Goal: Information Seeking & Learning: Learn about a topic

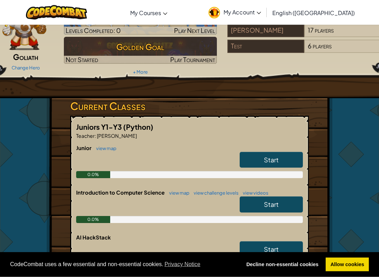
scroll to position [46, 0]
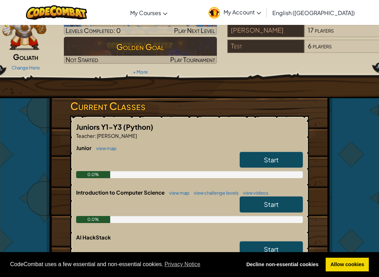
click at [279, 159] on link "Start" at bounding box center [271, 160] width 63 height 16
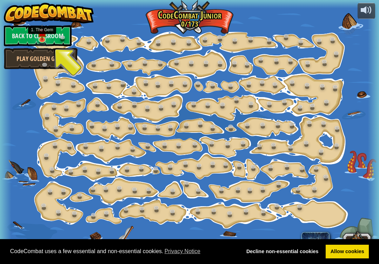
click at [45, 41] on link at bounding box center [43, 40] width 14 height 11
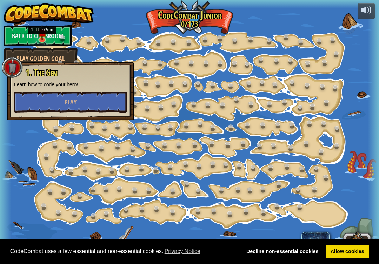
click at [65, 99] on span "Play" at bounding box center [71, 102] width 12 height 9
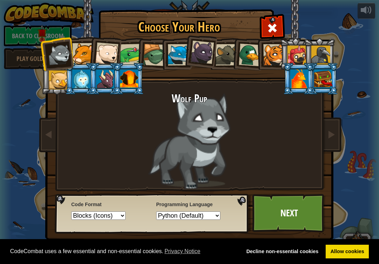
click at [112, 220] on select "Text code Blocks and code Blocks Blocks (Icons)" at bounding box center [98, 216] width 54 height 8
select select "blocks-text"
click at [152, 48] on div at bounding box center [154, 55] width 22 height 22
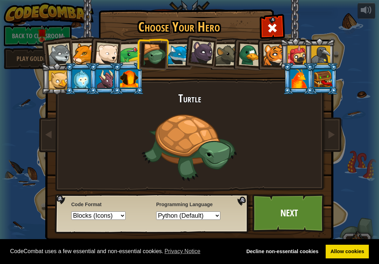
click at [324, 77] on div at bounding box center [323, 79] width 18 height 19
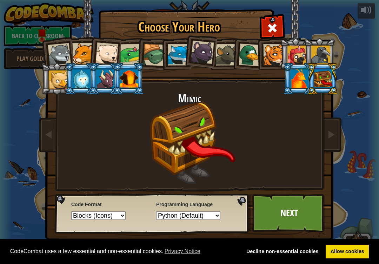
click at [290, 201] on link "Next" at bounding box center [289, 213] width 73 height 39
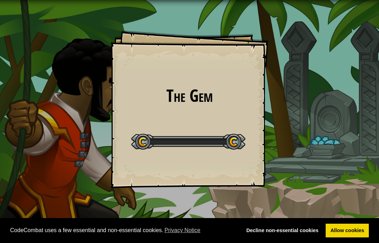
click at [294, 190] on div "The Gem Goals Start Level Error loading from server. Try refreshing the page. Y…" at bounding box center [189, 121] width 379 height 243
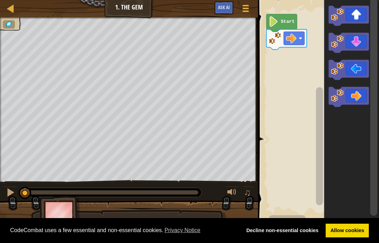
click at [354, 12] on icon "Blockly Workspace" at bounding box center [349, 16] width 40 height 20
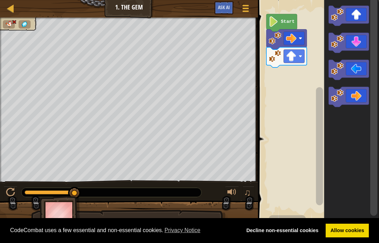
click at [352, 69] on icon "Blockly Workspace" at bounding box center [349, 70] width 40 height 20
click at [352, 103] on icon "Blockly Workspace" at bounding box center [349, 97] width 40 height 20
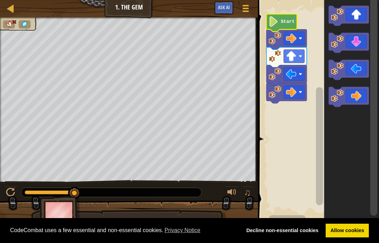
click at [281, 19] on icon "Blockly Workspace" at bounding box center [282, 23] width 31 height 18
click at [285, 27] on icon "Blockly Workspace" at bounding box center [282, 23] width 31 height 18
click at [351, 94] on icon "Blockly Workspace" at bounding box center [349, 97] width 40 height 20
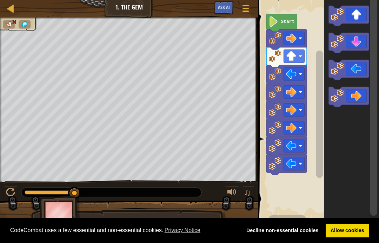
click at [282, 21] on text "Start" at bounding box center [288, 21] width 14 height 5
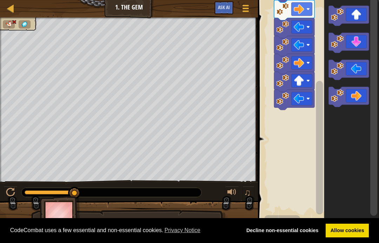
click at [294, 58] on rect "Blockly Workspace" at bounding box center [302, 62] width 21 height 13
click at [298, 66] on image "Blockly Workspace" at bounding box center [299, 63] width 11 height 11
click at [2, 188] on div "♫" at bounding box center [129, 190] width 258 height 21
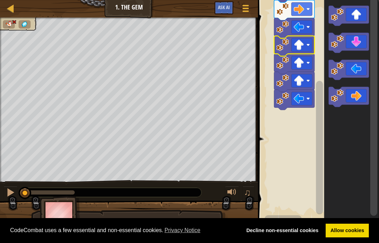
click at [4, 196] on button at bounding box center [11, 193] width 14 height 14
click at [9, 190] on div at bounding box center [10, 192] width 9 height 9
click at [260, 142] on rect "Blockly Workspace" at bounding box center [317, 109] width 123 height 227
click at [300, 55] on icon "Blockly Workspace" at bounding box center [294, 64] width 40 height 20
click at [295, 54] on icon "Blockly Workspace" at bounding box center [294, 64] width 40 height 20
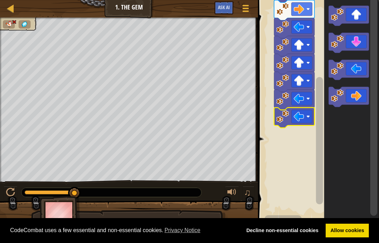
click at [8, 6] on div at bounding box center [10, 8] width 9 height 9
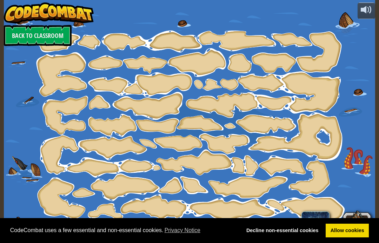
click at [23, 31] on link "Back to Classroom" at bounding box center [38, 35] width 68 height 21
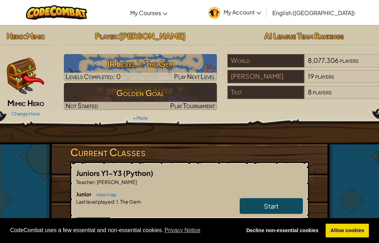
click at [282, 205] on link "Start" at bounding box center [271, 206] width 63 height 16
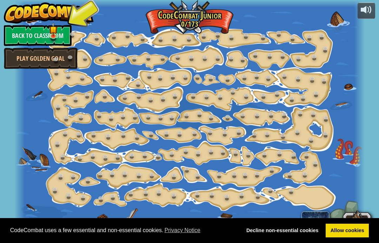
click at [63, 42] on link "Back to Classroom" at bounding box center [38, 35] width 68 height 21
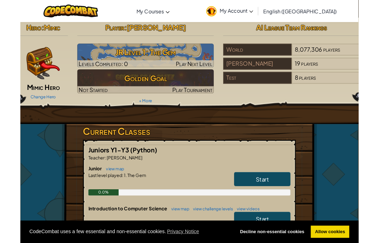
scroll to position [4, 0]
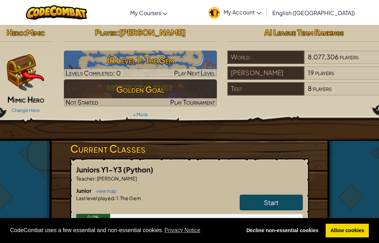
click at [192, 80] on img at bounding box center [140, 92] width 153 height 27
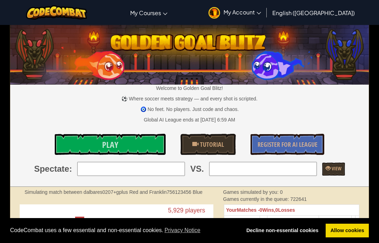
click at [73, 146] on link "Play" at bounding box center [110, 144] width 111 height 21
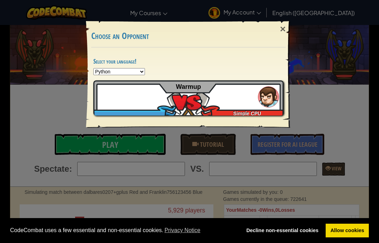
click at [80, 144] on div "× Choose an Opponent Select your language! Python JavaScript CoffeeScript Lua C…" at bounding box center [189, 121] width 379 height 243
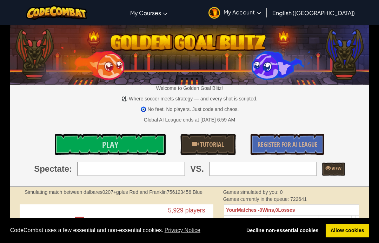
click at [77, 148] on link "Play" at bounding box center [110, 144] width 111 height 21
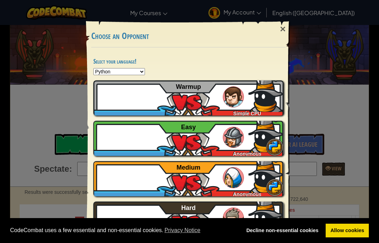
click at [265, 97] on img at bounding box center [266, 94] width 35 height 35
click at [283, 30] on div "×" at bounding box center [283, 29] width 16 height 20
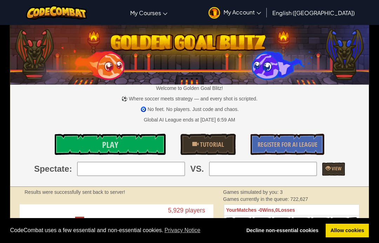
click at [72, 16] on img at bounding box center [56, 12] width 61 height 14
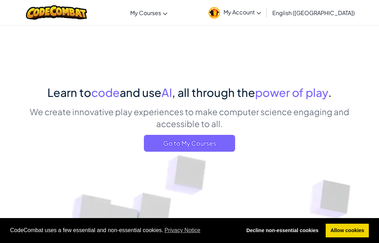
click at [261, 13] on span "My Account" at bounding box center [243, 11] width 38 height 7
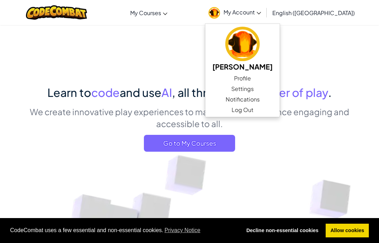
click at [0, 0] on link "CodeCombat Classroom" at bounding box center [0, 0] width 0 height 0
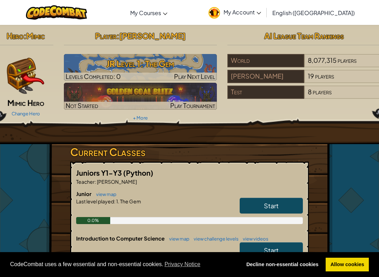
click at [256, 198] on link "Start" at bounding box center [271, 206] width 63 height 16
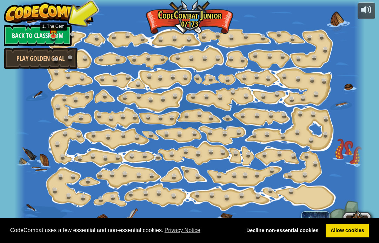
click at [52, 32] on img at bounding box center [53, 29] width 8 height 14
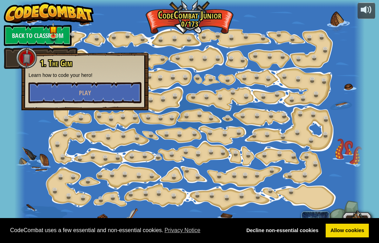
click at [67, 92] on button "Play" at bounding box center [84, 92] width 113 height 21
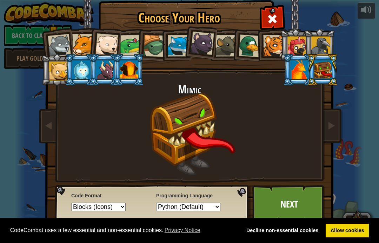
scroll to position [9, 0]
click at [95, 207] on select "Text code Blocks and code Blocks Blocks (Icons)" at bounding box center [98, 207] width 54 height 8
click at [93, 206] on select "Text code Blocks and code Blocks Blocks (Icons)" at bounding box center [98, 207] width 54 height 8
select select "blocks-text"
click at [142, 70] on li at bounding box center [129, 70] width 32 height 32
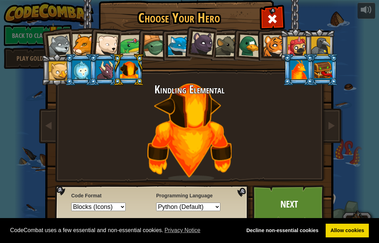
click at [123, 64] on div at bounding box center [129, 69] width 18 height 19
click at [275, 202] on link "Next" at bounding box center [289, 204] width 73 height 39
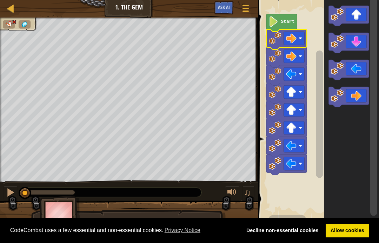
click at [295, 38] on image "Blockly Workspace" at bounding box center [291, 38] width 11 height 11
click at [359, 14] on icon "Blockly Workspace" at bounding box center [349, 16] width 40 height 20
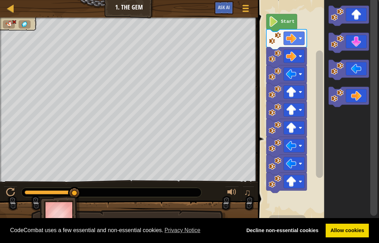
click at [305, 77] on icon "Blockly Workspace" at bounding box center [287, 75] width 40 height 20
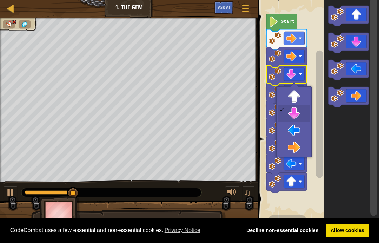
click at [303, 74] on rect "Blockly Workspace" at bounding box center [294, 73] width 21 height 13
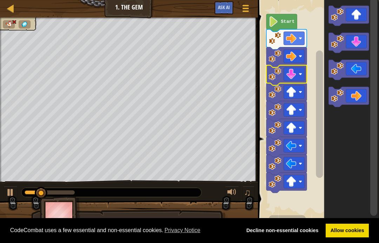
click at [289, 74] on image "Blockly Workspace" at bounding box center [291, 74] width 11 height 11
click at [287, 73] on image "Blockly Workspace" at bounding box center [291, 74] width 11 height 11
click at [292, 68] on rect "Blockly Workspace" at bounding box center [294, 73] width 21 height 13
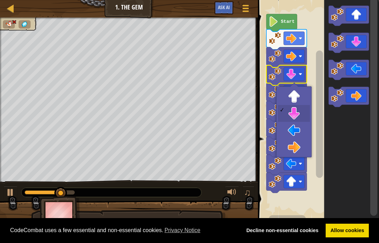
click at [295, 81] on icon "Blockly Workspace" at bounding box center [287, 75] width 40 height 20
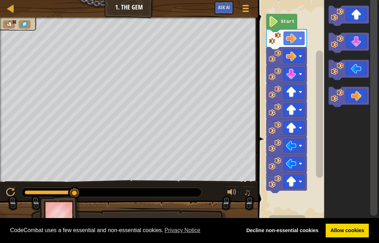
click at [363, 74] on icon "Blockly Workspace" at bounding box center [349, 70] width 40 height 20
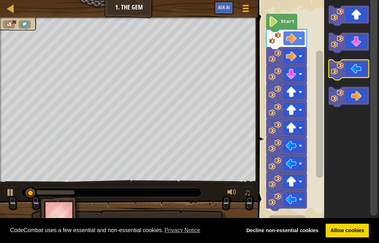
click at [358, 61] on icon "Blockly Workspace" at bounding box center [349, 70] width 40 height 20
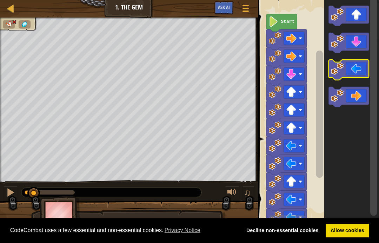
click at [353, 68] on icon "Blockly Workspace" at bounding box center [349, 70] width 40 height 20
click at [354, 64] on icon "Blockly Workspace" at bounding box center [349, 70] width 40 height 20
click at [352, 67] on icon "Blockly Workspace" at bounding box center [349, 70] width 40 height 20
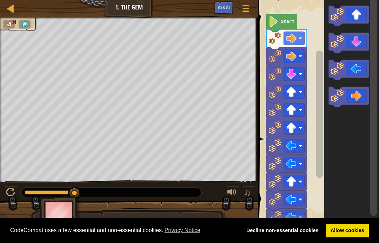
click at [362, 72] on icon "Blockly Workspace" at bounding box center [349, 70] width 40 height 20
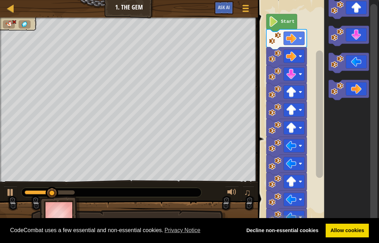
click at [348, 93] on icon "Blockly Workspace" at bounding box center [349, 90] width 40 height 20
click at [348, 90] on icon "Blockly Workspace" at bounding box center [349, 90] width 40 height 20
click at [353, 81] on icon "Blockly Workspace" at bounding box center [349, 90] width 40 height 20
click at [352, 225] on link "Allow cookies" at bounding box center [347, 231] width 43 height 14
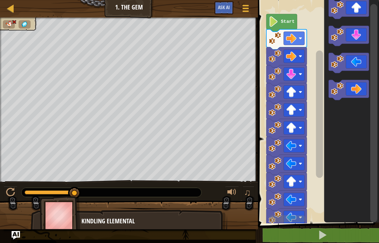
click at [357, 235] on button at bounding box center [322, 235] width 123 height 16
click at [275, 125] on image "Blockly Workspace" at bounding box center [275, 128] width 13 height 13
click at [287, 121] on rect "Blockly Workspace" at bounding box center [294, 127] width 21 height 13
click at [290, 129] on image "Blockly Workspace" at bounding box center [291, 128] width 11 height 11
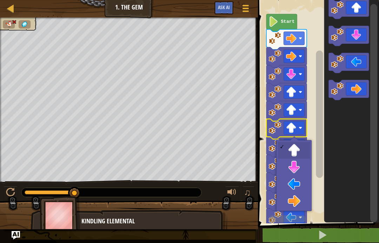
click at [7, 193] on div at bounding box center [10, 192] width 9 height 9
click at [5, 192] on button at bounding box center [11, 193] width 14 height 14
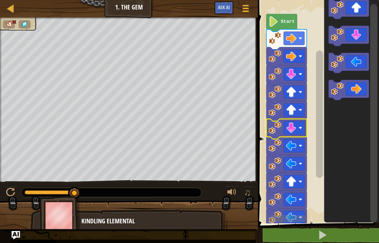
click at [360, 241] on button at bounding box center [322, 235] width 123 height 16
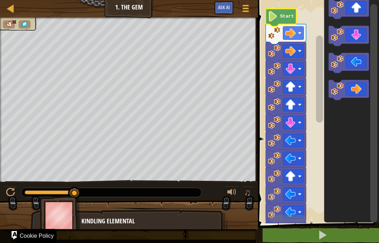
click at [295, 21] on icon "Blockly Workspace" at bounding box center [281, 18] width 31 height 18
click at [284, 18] on text "Start" at bounding box center [287, 16] width 14 height 5
click at [284, 13] on icon "Blockly Workspace" at bounding box center [281, 18] width 31 height 18
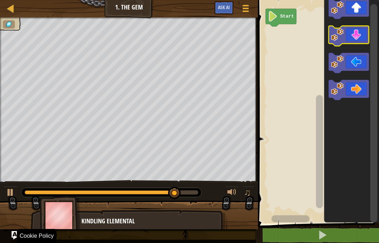
click at [354, 27] on icon "Blockly Workspace" at bounding box center [349, 36] width 40 height 20
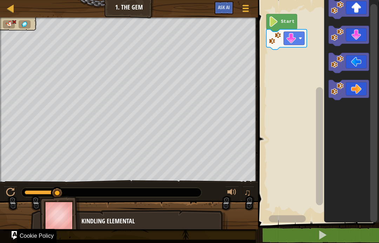
click at [324, 23] on rect "Blockly Workspace" at bounding box center [317, 109] width 123 height 227
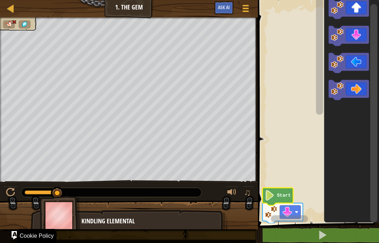
click at [283, 198] on text "Start" at bounding box center [284, 195] width 14 height 5
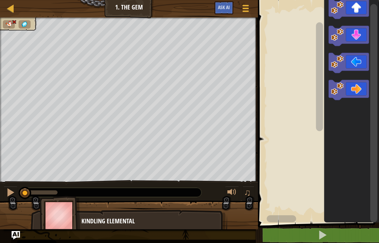
click at [315, 59] on rect "Blockly Workspace" at bounding box center [317, 109] width 123 height 227
click at [357, 9] on icon "Blockly Workspace" at bounding box center [349, 9] width 40 height 20
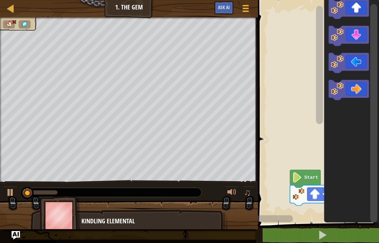
click at [360, 89] on icon "Blockly Workspace" at bounding box center [349, 90] width 40 height 20
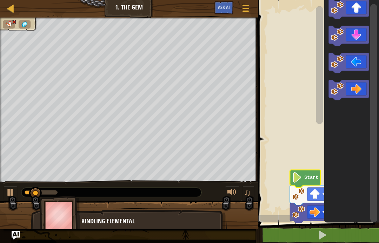
click at [309, 176] on text "Start" at bounding box center [312, 177] width 14 height 5
click at [307, 178] on text "Start" at bounding box center [312, 177] width 14 height 5
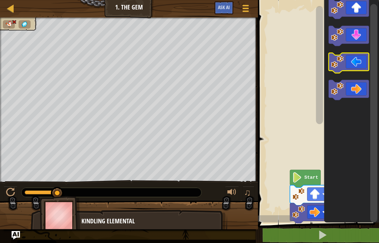
click at [350, 66] on icon "Blockly Workspace" at bounding box center [349, 63] width 40 height 20
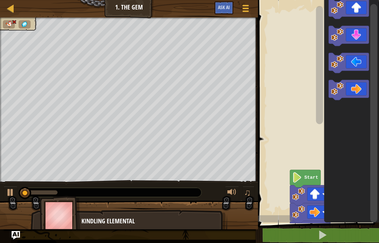
click at [340, 70] on icon "Blockly Workspace" at bounding box center [349, 63] width 40 height 20
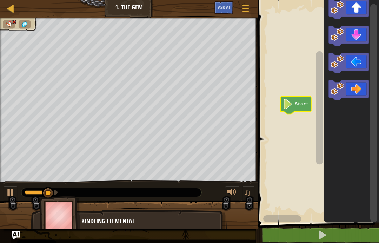
click at [300, 108] on icon "Blockly Workspace" at bounding box center [296, 106] width 31 height 18
click at [294, 98] on icon "Blockly Workspace" at bounding box center [296, 106] width 31 height 18
click at [289, 108] on image "Blockly Workspace" at bounding box center [288, 104] width 10 height 11
click at [358, 61] on icon "Blockly Workspace" at bounding box center [349, 63] width 40 height 20
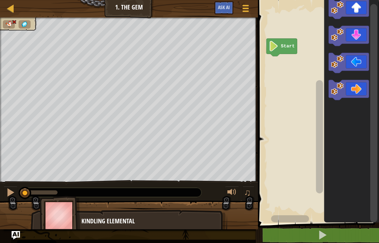
click at [17, 195] on button at bounding box center [11, 193] width 14 height 14
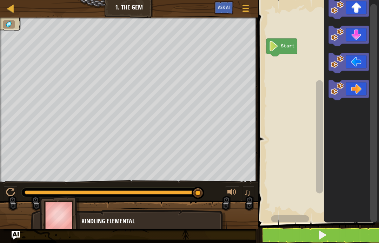
click at [282, 42] on icon "Blockly Workspace" at bounding box center [282, 48] width 31 height 18
click at [348, 235] on button at bounding box center [322, 235] width 123 height 16
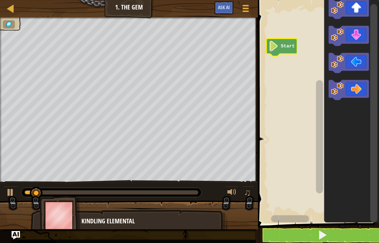
click at [360, 241] on button at bounding box center [322, 235] width 123 height 16
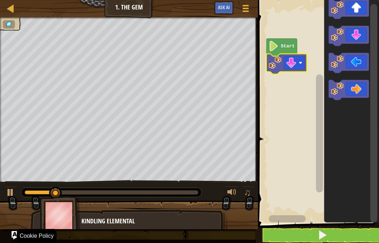
click at [277, 44] on image "Blockly Workspace" at bounding box center [274, 46] width 10 height 11
click at [288, 40] on icon "Blockly Workspace" at bounding box center [282, 48] width 31 height 18
click at [282, 52] on icon "Blockly Workspace" at bounding box center [282, 48] width 31 height 18
click at [16, 6] on link "Map" at bounding box center [16, 8] width 4 height 9
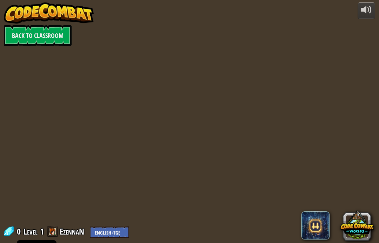
click at [4, 9] on img at bounding box center [49, 12] width 90 height 21
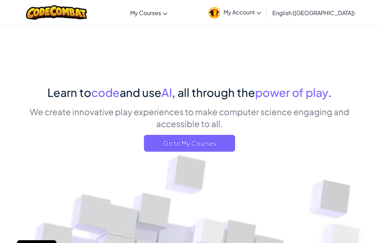
click at [199, 151] on span "Go to My Courses" at bounding box center [189, 143] width 91 height 17
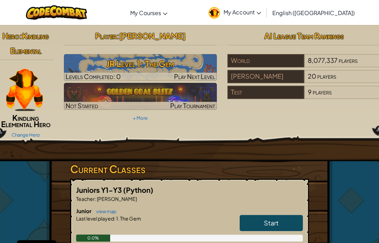
click at [196, 55] on img at bounding box center [140, 67] width 153 height 27
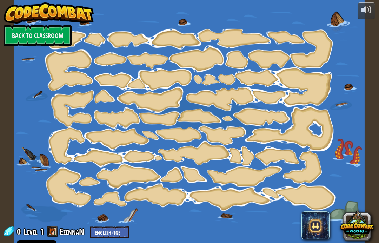
click at [184, 120] on div at bounding box center [189, 121] width 350 height 243
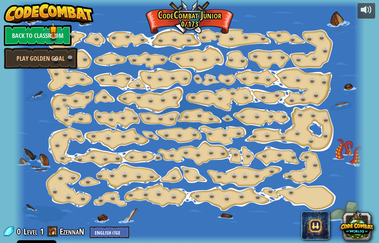
click at [43, 32] on link "Back to Classroom" at bounding box center [38, 35] width 68 height 21
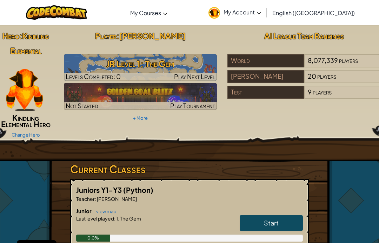
click at [197, 68] on h3 "JR Level 1: The Gem" at bounding box center [140, 64] width 153 height 16
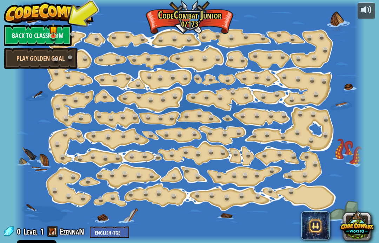
click at [247, 83] on link at bounding box center [246, 77] width 14 height 11
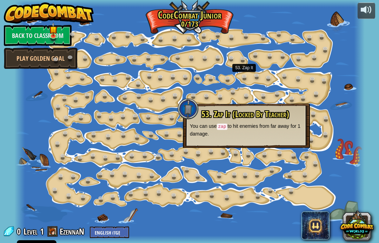
click at [38, 14] on img at bounding box center [49, 12] width 90 height 21
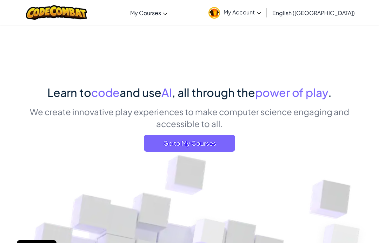
click at [201, 126] on p "We create innovative play experiences to make computer science engaging and acc…" at bounding box center [190, 118] width 330 height 24
click at [199, 135] on span "Go to My Courses" at bounding box center [189, 143] width 91 height 17
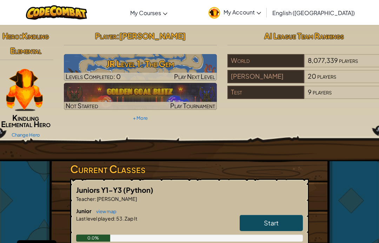
click at [284, 218] on link "Start" at bounding box center [271, 223] width 63 height 16
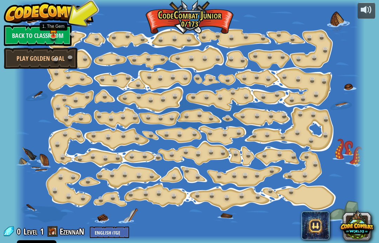
click at [57, 31] on img at bounding box center [53, 29] width 8 height 14
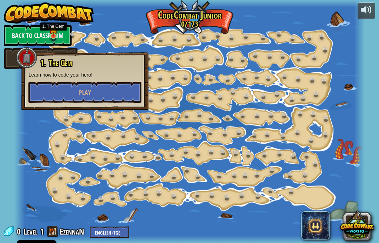
click at [62, 39] on link "Back to Classroom" at bounding box center [38, 35] width 68 height 21
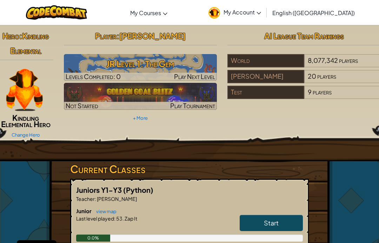
click at [113, 55] on img at bounding box center [140, 67] width 153 height 27
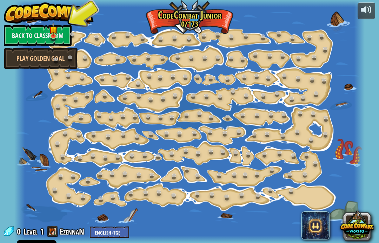
click at [21, 32] on link "Back to Classroom" at bounding box center [38, 35] width 68 height 21
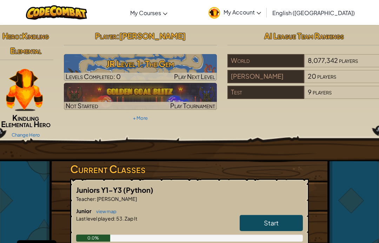
click at [111, 68] on h3 "JR Level 1: The Gem" at bounding box center [140, 64] width 153 height 16
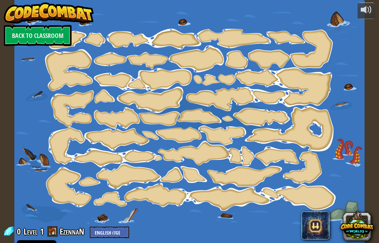
click at [112, 137] on div at bounding box center [189, 121] width 350 height 243
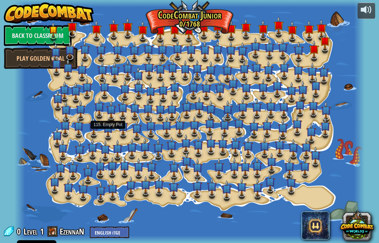
click at [107, 133] on img at bounding box center [107, 128] width 9 height 17
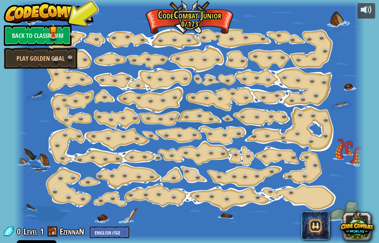
click at [74, 89] on div at bounding box center [189, 121] width 350 height 243
click at [39, 37] on link "Back to Classroom" at bounding box center [38, 35] width 68 height 21
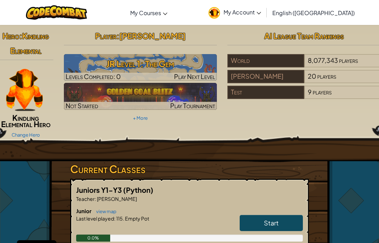
click at [277, 225] on span "Start" at bounding box center [271, 223] width 15 height 8
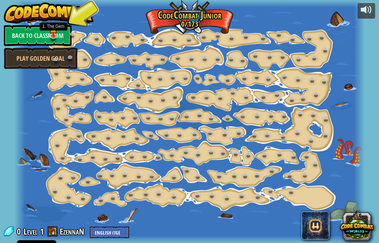
click at [58, 38] on link at bounding box center [54, 36] width 14 height 11
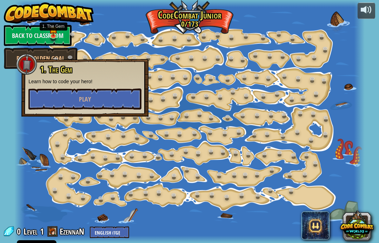
click at [57, 93] on button "Play" at bounding box center [84, 99] width 113 height 21
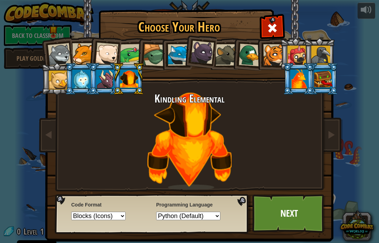
click at [119, 216] on select "Text code Blocks and code Blocks Blocks (Icons)" at bounding box center [98, 216] width 54 height 8
select select "blocks-text"
click at [286, 213] on link "Next" at bounding box center [289, 213] width 73 height 39
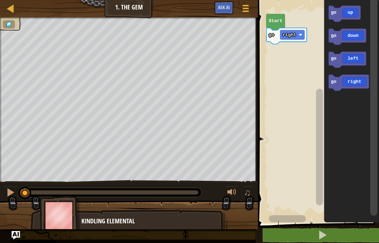
click at [272, 26] on icon "Blockly Workspace" at bounding box center [276, 22] width 19 height 16
click at [282, 20] on text "Start" at bounding box center [276, 20] width 14 height 5
click at [279, 25] on icon "Blockly Workspace" at bounding box center [276, 22] width 19 height 16
click at [280, 40] on icon "Blockly Workspace" at bounding box center [287, 36] width 40 height 16
click at [287, 31] on rect "Blockly Workspace" at bounding box center [292, 34] width 24 height 9
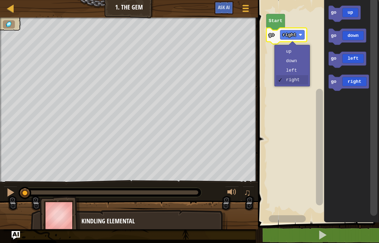
click at [293, 33] on text "right" at bounding box center [290, 34] width 14 height 5
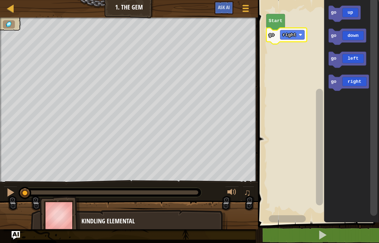
click at [289, 37] on text "right" at bounding box center [290, 34] width 14 height 5
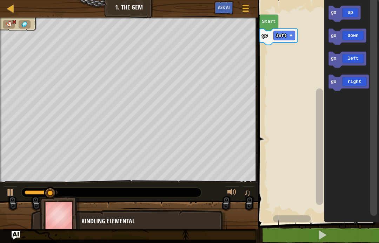
click at [295, 21] on rect "Blockly Workspace" at bounding box center [317, 109] width 123 height 227
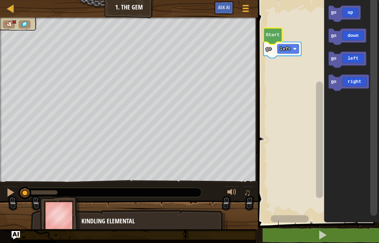
click at [347, 7] on icon "Blockly Workspace" at bounding box center [345, 14] width 32 height 16
